Goal: Find specific fact: Find specific fact

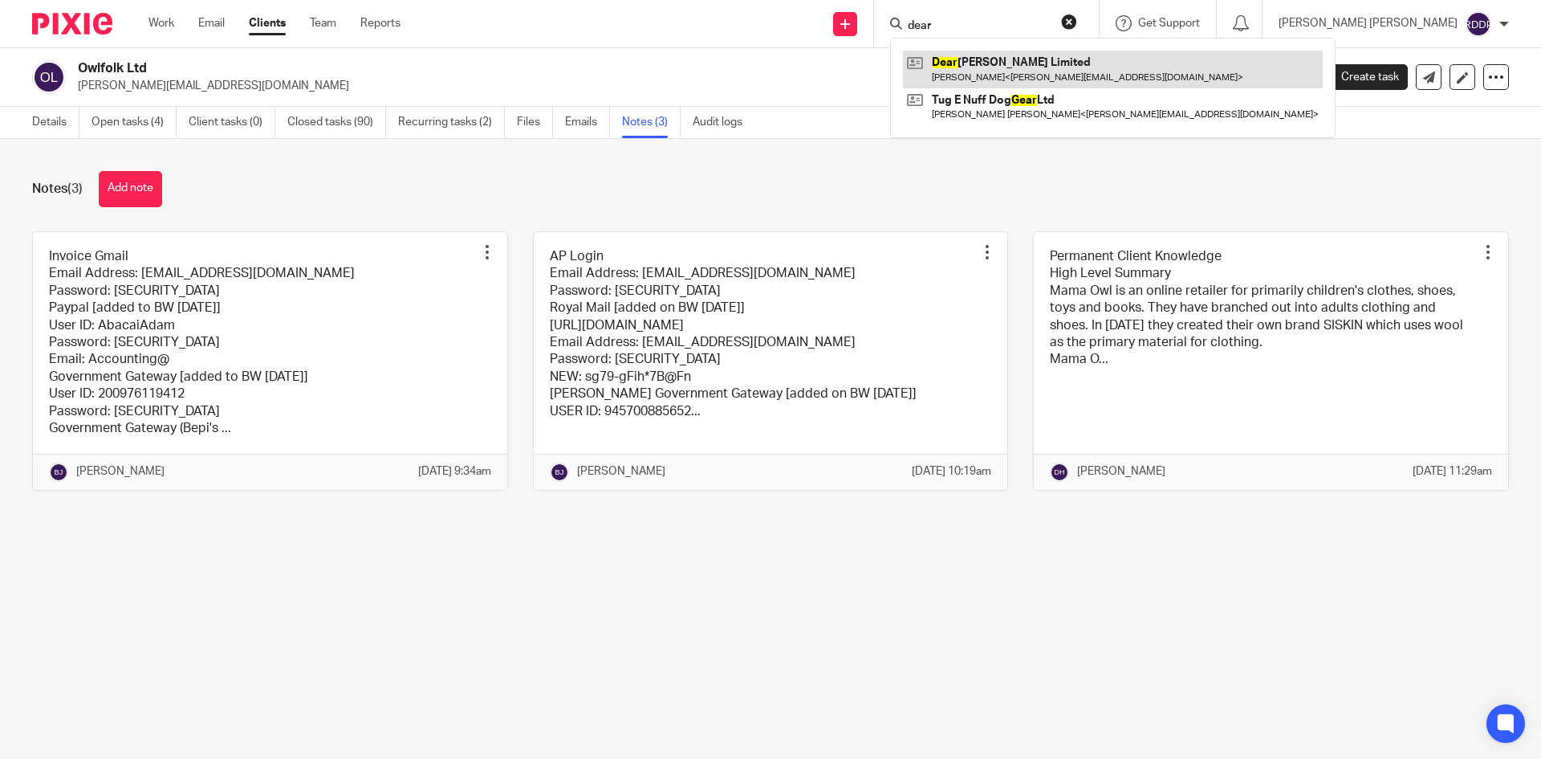
type input "dear"
click at [1104, 76] on link at bounding box center [1113, 69] width 420 height 37
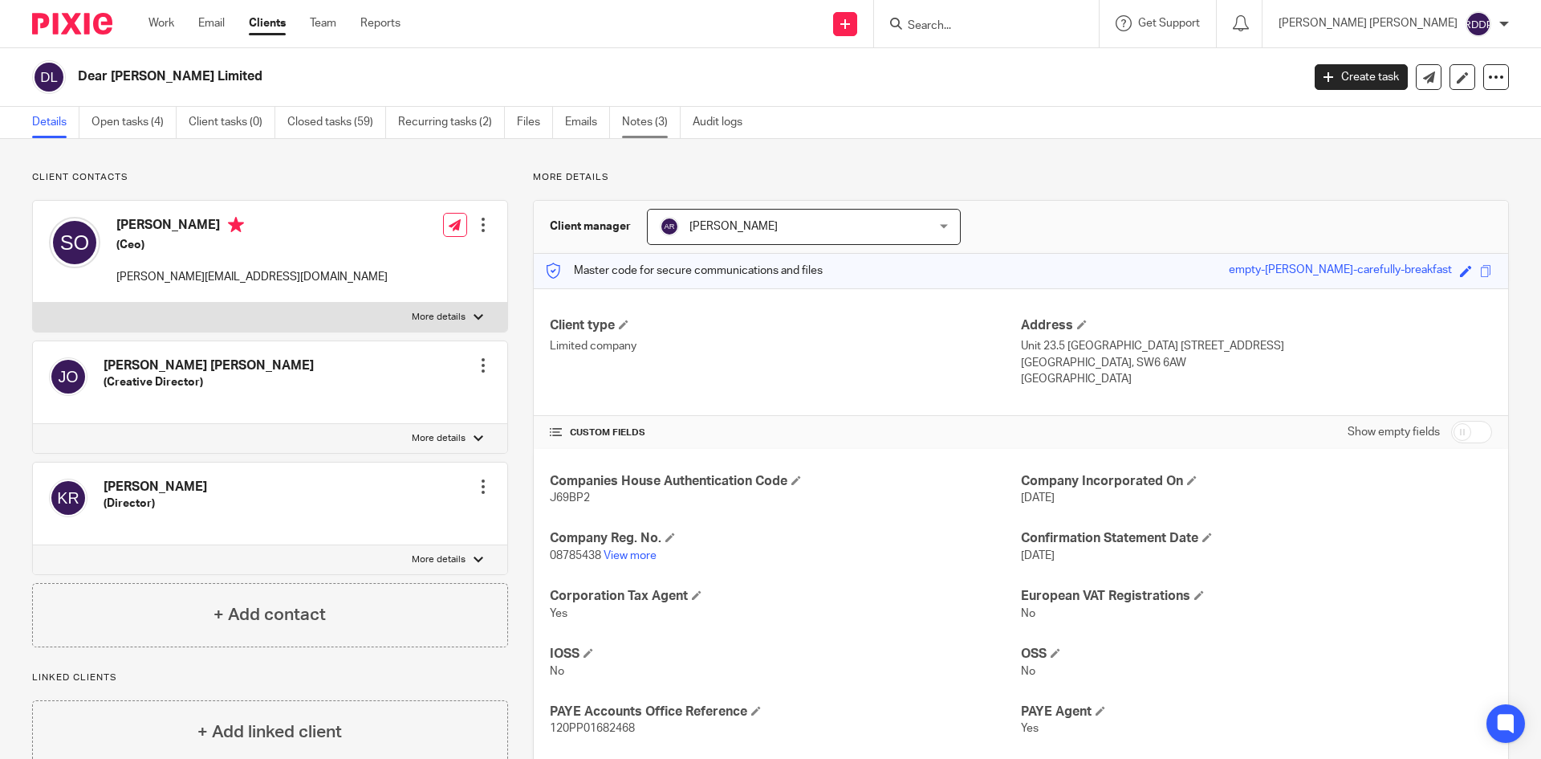
click at [643, 122] on link "Notes (3)" at bounding box center [651, 122] width 59 height 31
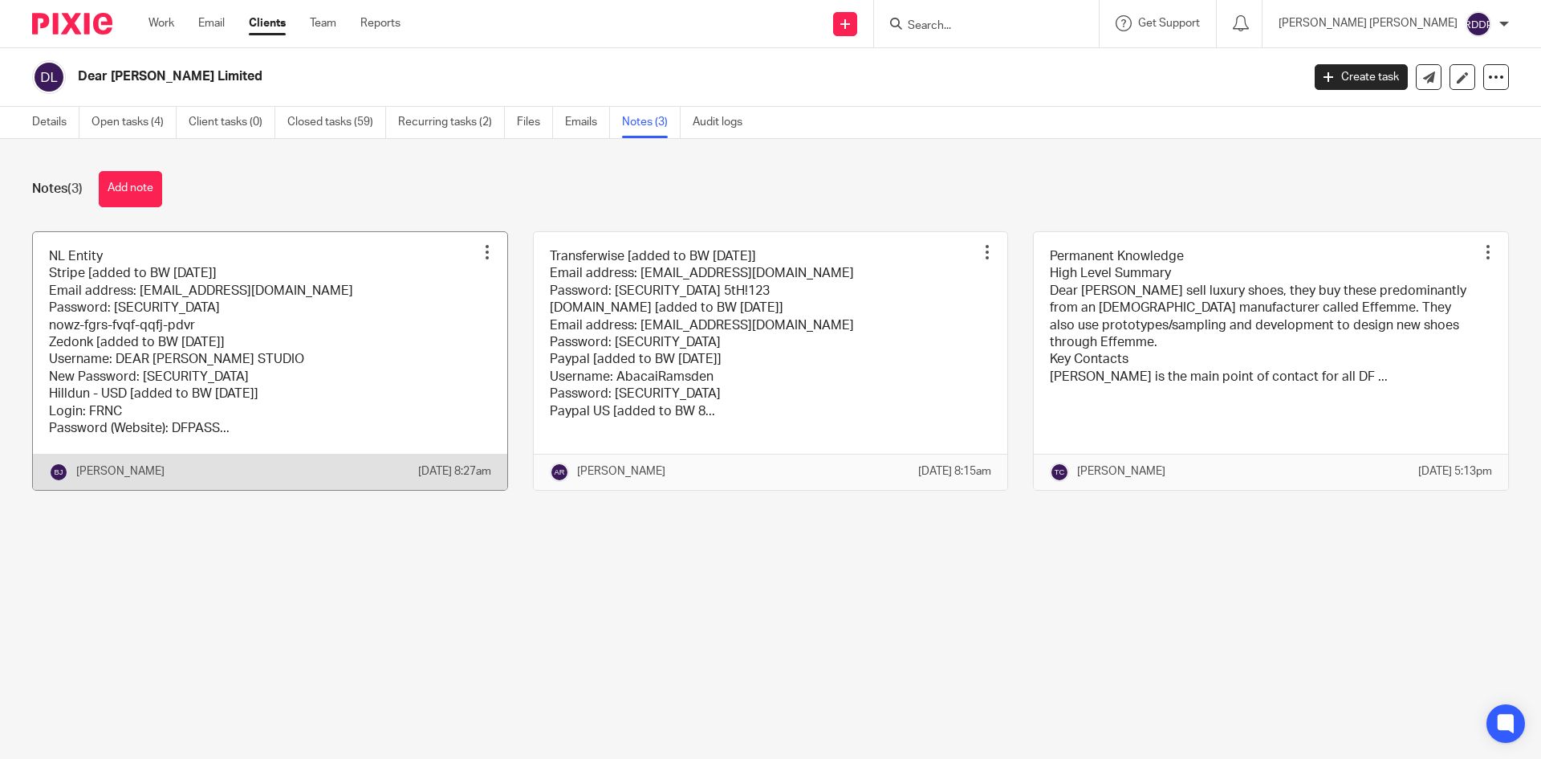
click at [395, 353] on link at bounding box center [270, 361] width 474 height 258
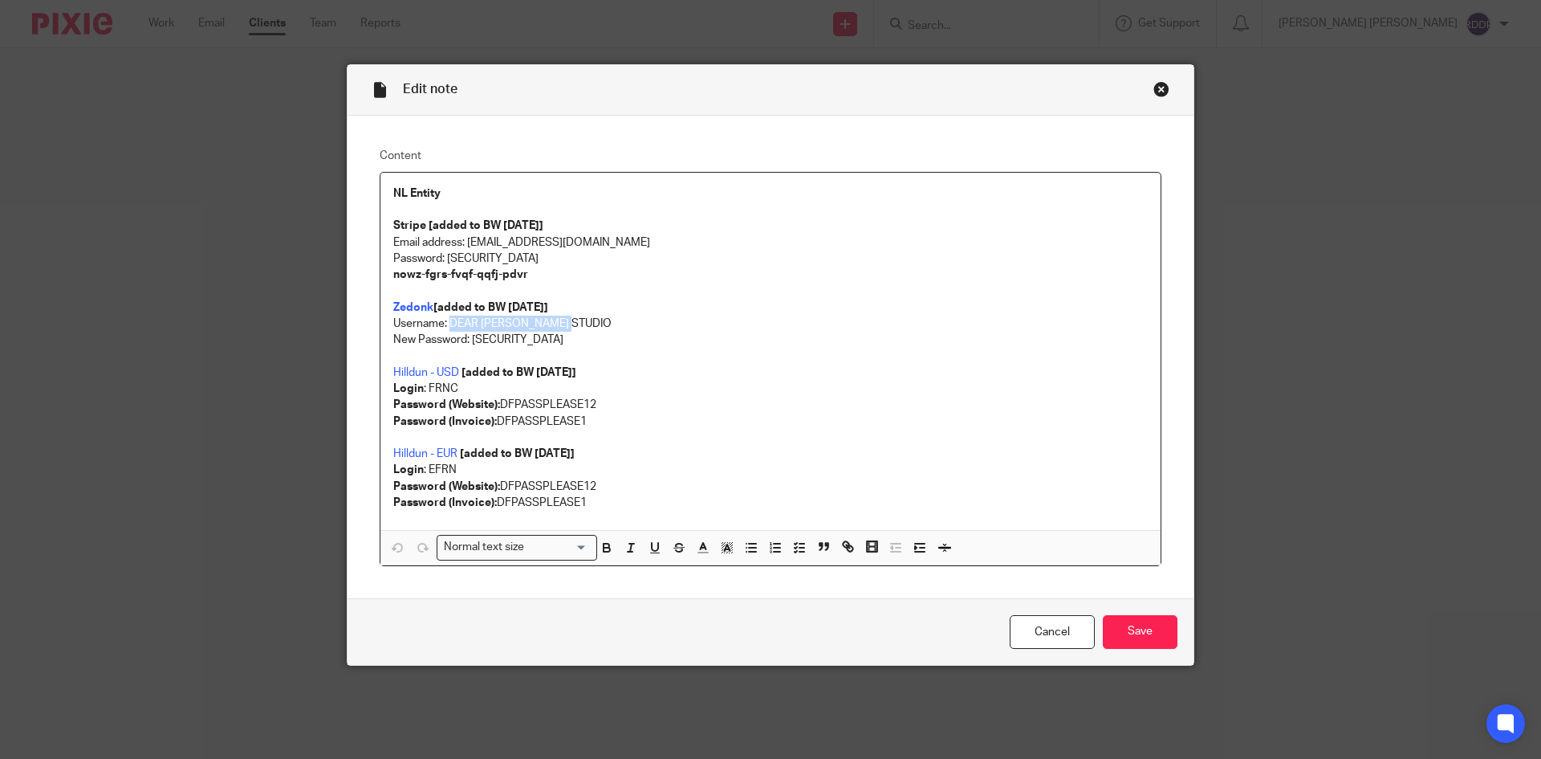
drag, startPoint x: 446, startPoint y: 322, endPoint x: 580, endPoint y: 325, distance: 133.3
click at [580, 325] on p "Username: DEAR FRANCES STUDIO" at bounding box center [770, 324] width 755 height 16
copy p "DEAR FRANCES STUDIO"
click at [500, 340] on p "New Password: FinancePlease1!" at bounding box center [770, 340] width 755 height 16
drag, startPoint x: 467, startPoint y: 337, endPoint x: 558, endPoint y: 334, distance: 90.8
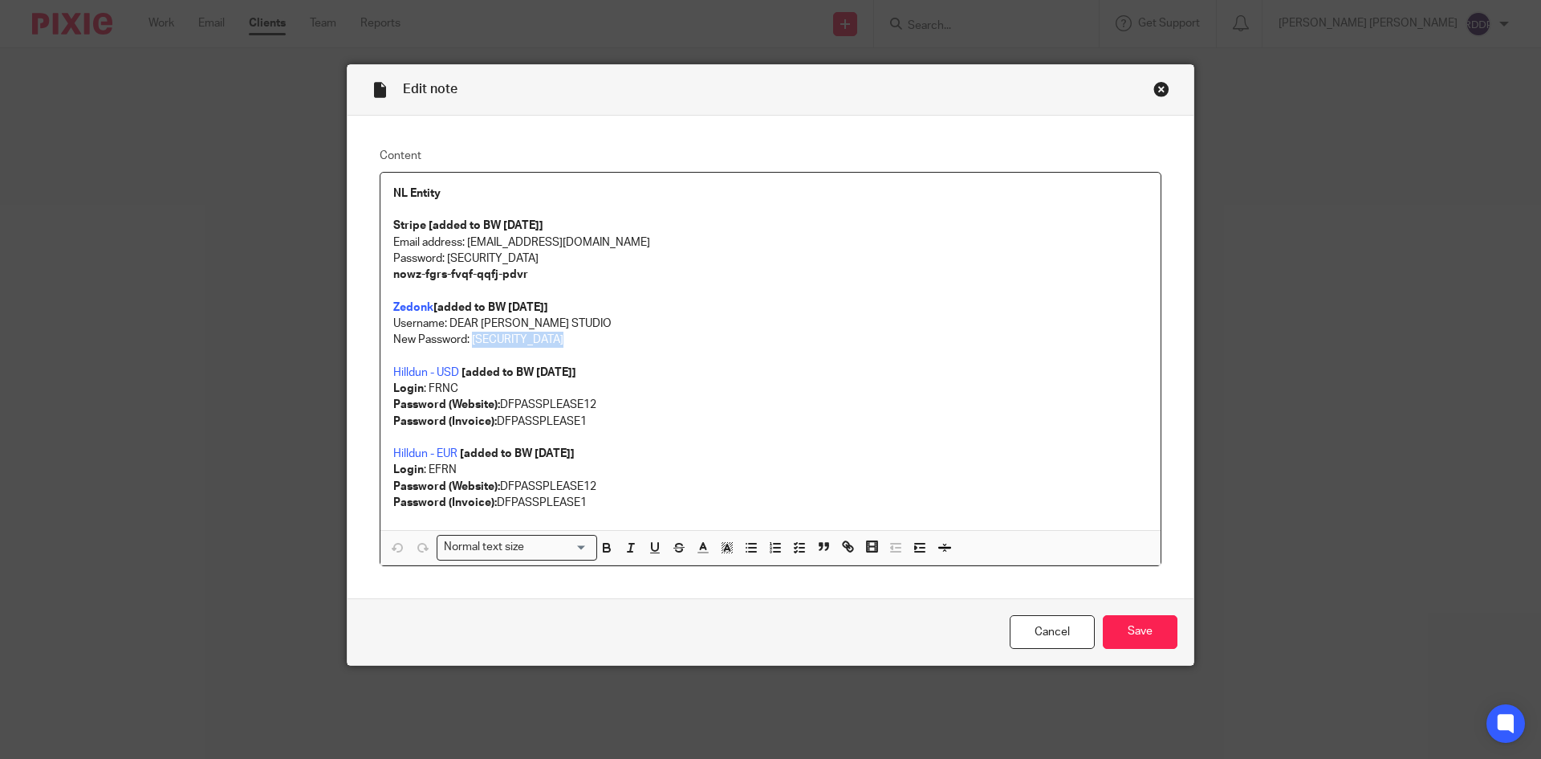
click at [558, 334] on p "New Password: FinancePlease1!" at bounding box center [770, 340] width 755 height 16
copy p "FinancePlease1!"
